Goal: Information Seeking & Learning: Find specific fact

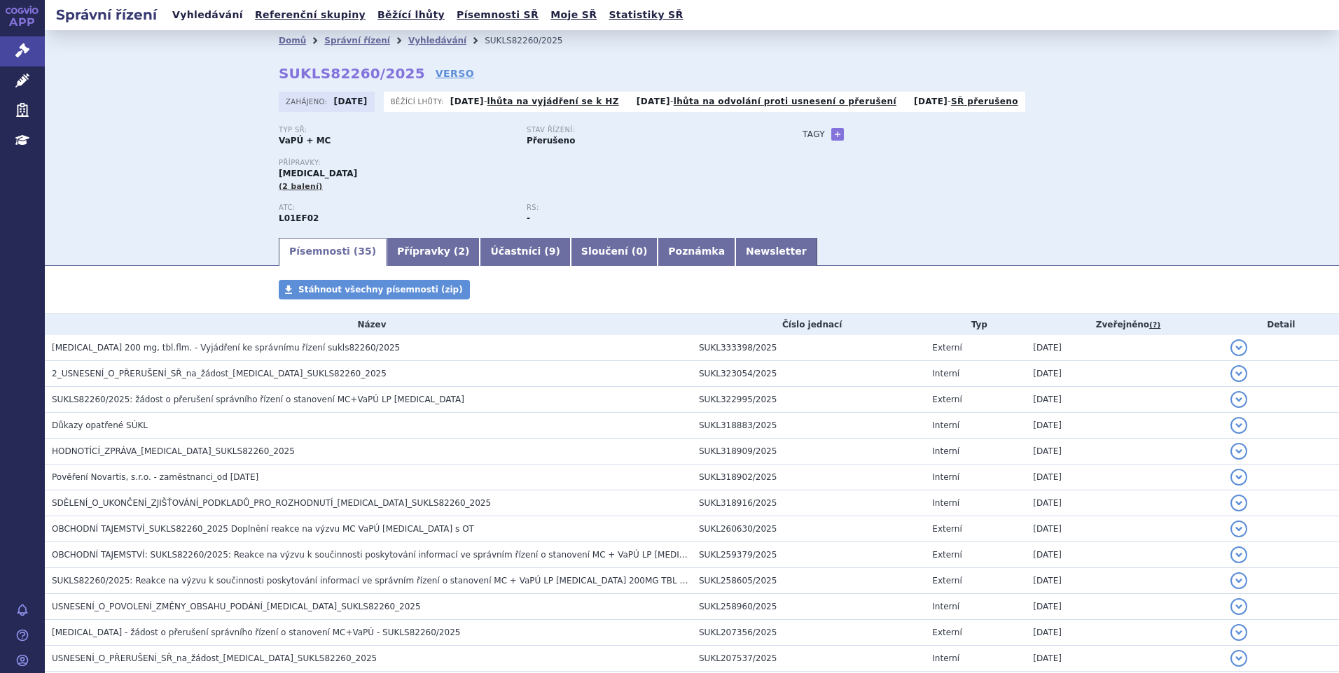
click at [196, 20] on link "Vyhledávání" at bounding box center [207, 15] width 79 height 19
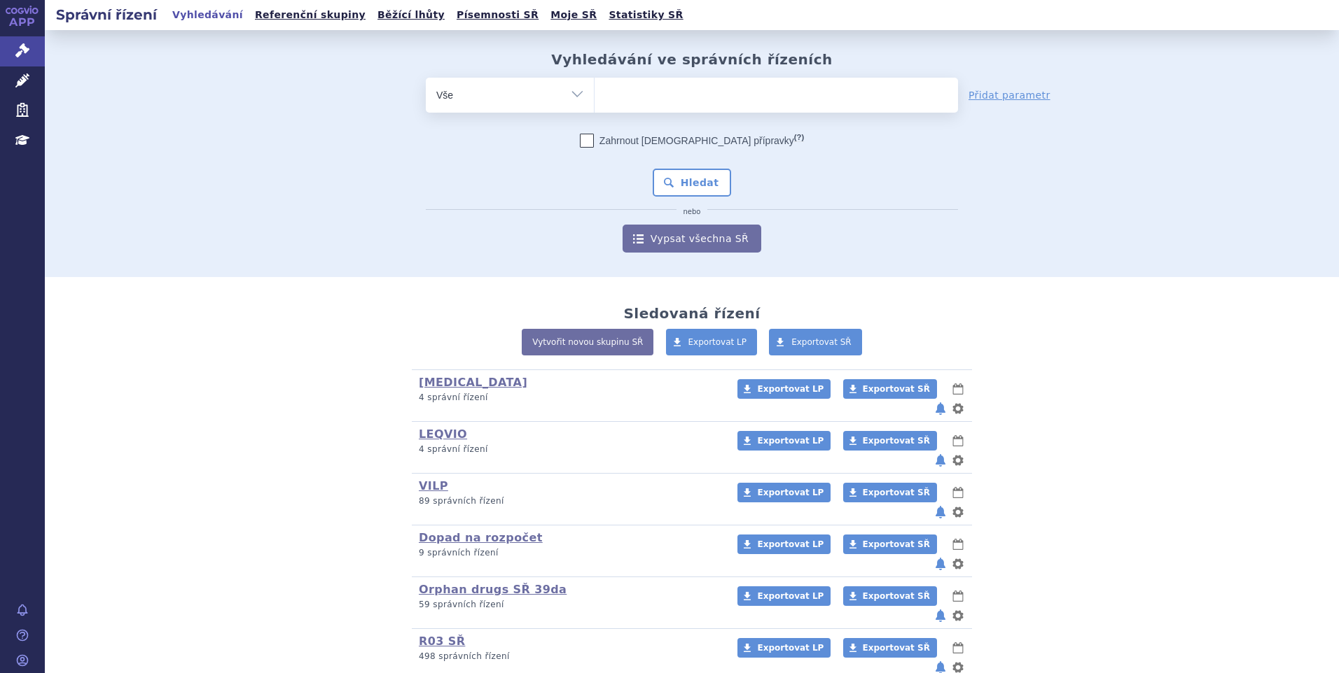
click at [678, 95] on ul at bounding box center [775, 92] width 363 height 29
click at [594, 95] on select at bounding box center [594, 94] width 1 height 35
paste input "SUKLS281421/2024"
type input "SUKLS281421/2024"
select select "SUKLS281421/2024"
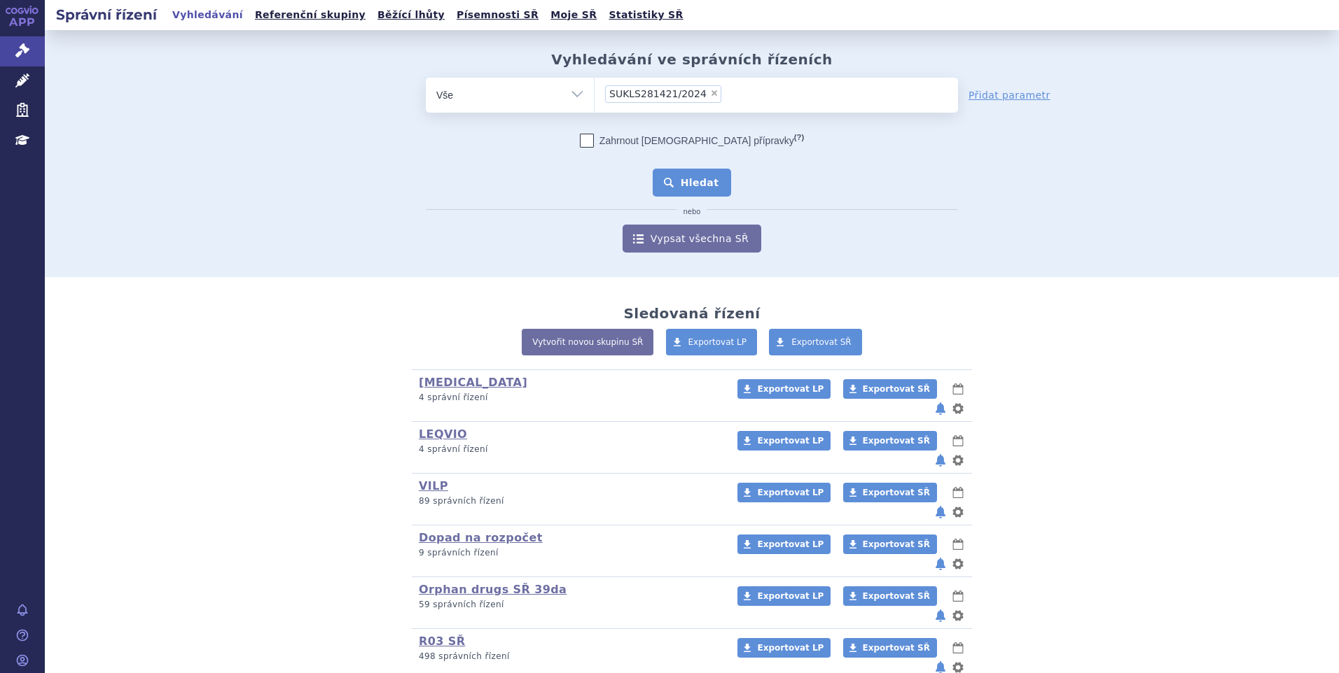
click at [668, 181] on button "Hledat" at bounding box center [691, 183] width 79 height 28
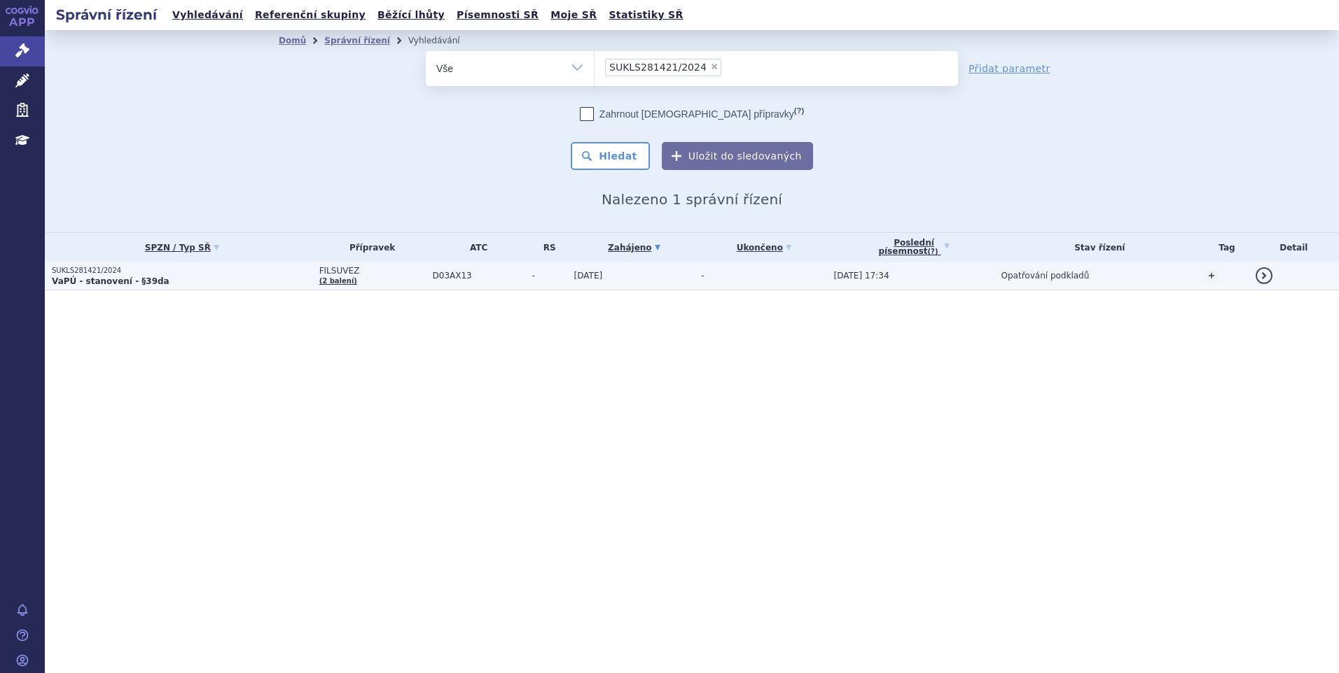
click at [204, 279] on p "VaPÚ - stanovení - §39da" at bounding box center [182, 281] width 260 height 11
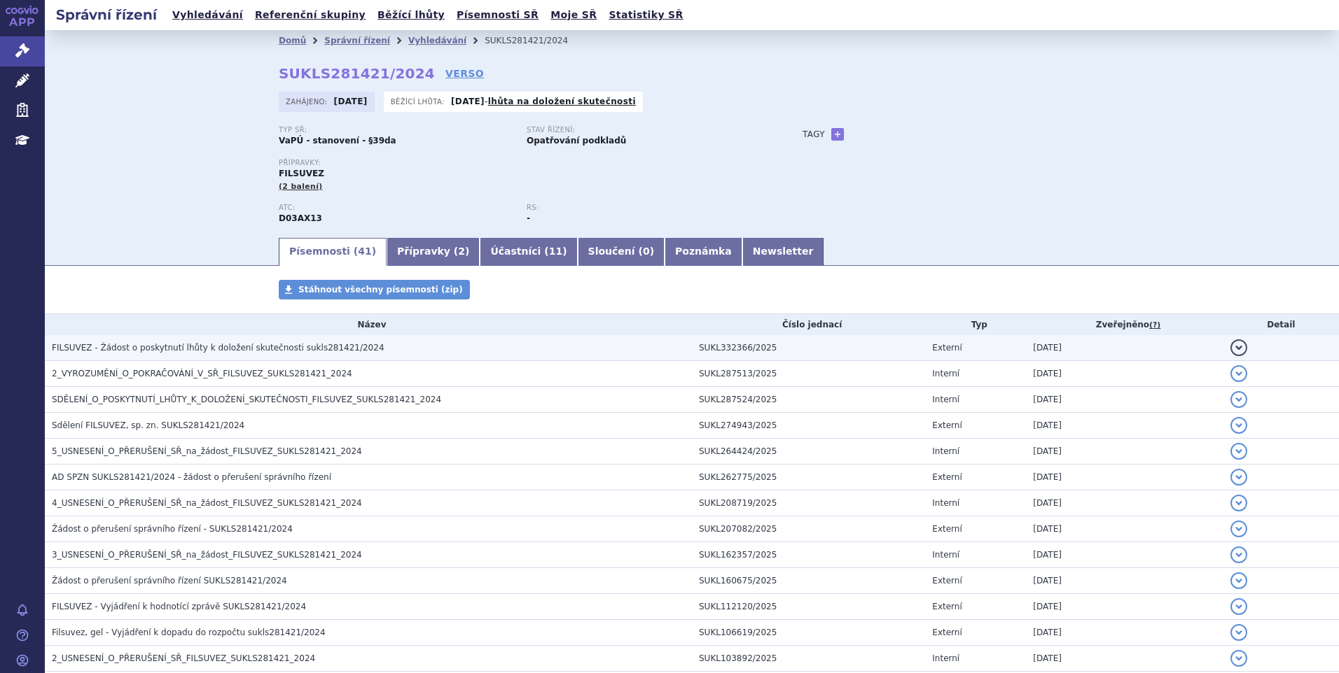
click at [208, 355] on h3 "FILSUVEZ - Žádost o poskytnutí lhůty k doložení skutečnosti sukls281421/2024" at bounding box center [372, 348] width 640 height 14
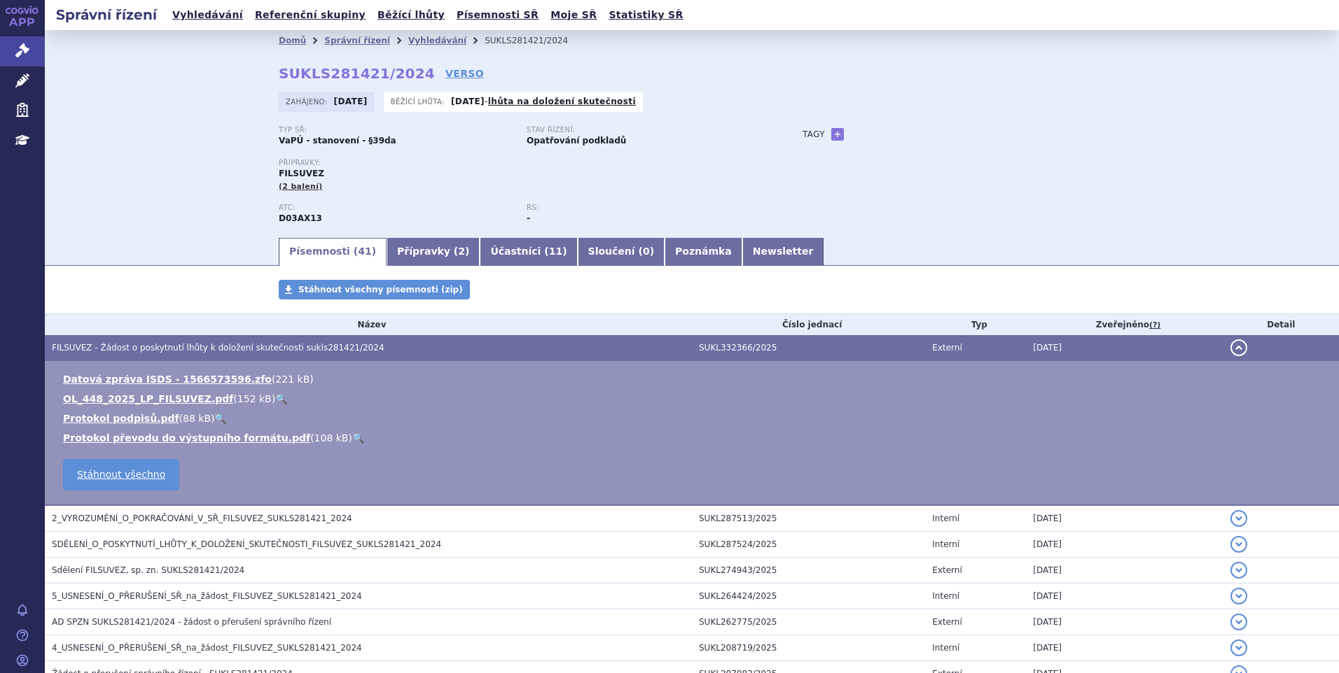
click at [275, 398] on link "🔍" at bounding box center [281, 398] width 12 height 11
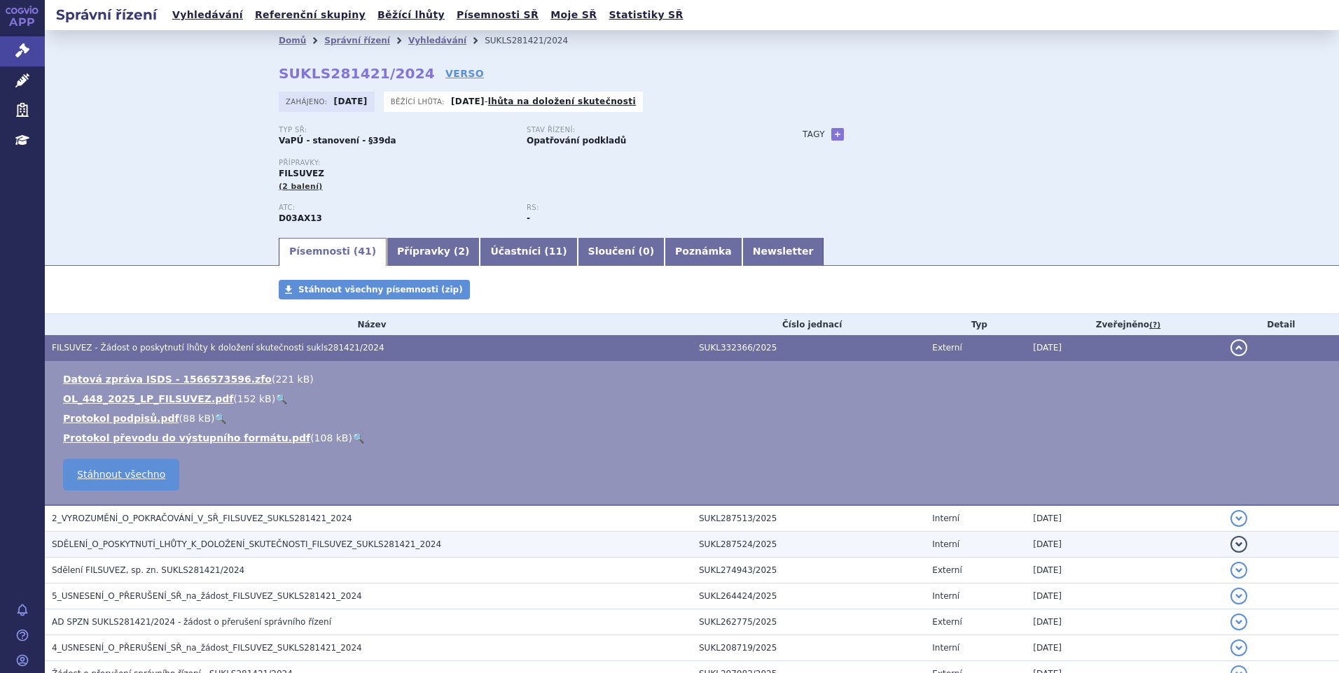
click at [233, 542] on span "SDĚLENÍ_O_POSKYTNUTÍ_LHŮTY_K_DOLOŽENÍ_SKUTEČNOSTI_FILSUVEZ_SUKLS281421_2024" at bounding box center [246, 545] width 389 height 10
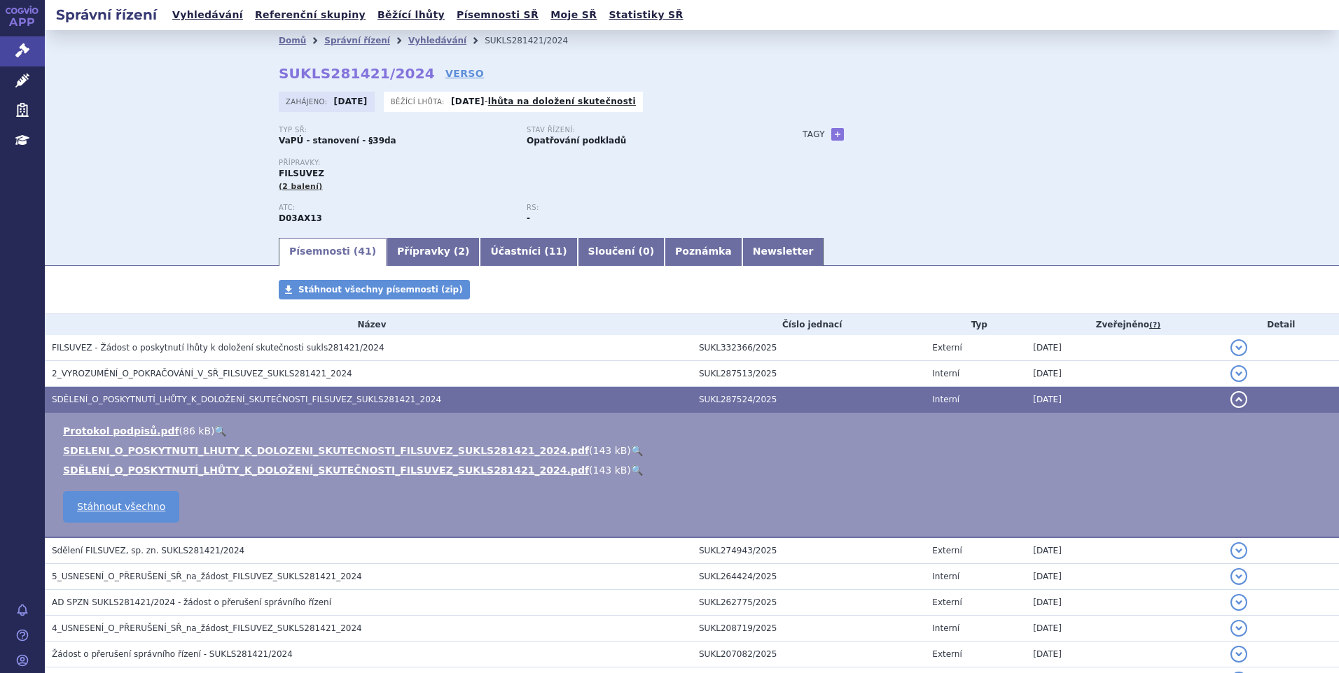
click at [631, 449] on link "🔍" at bounding box center [637, 450] width 12 height 11
